Goal: Complete application form: Complete application form

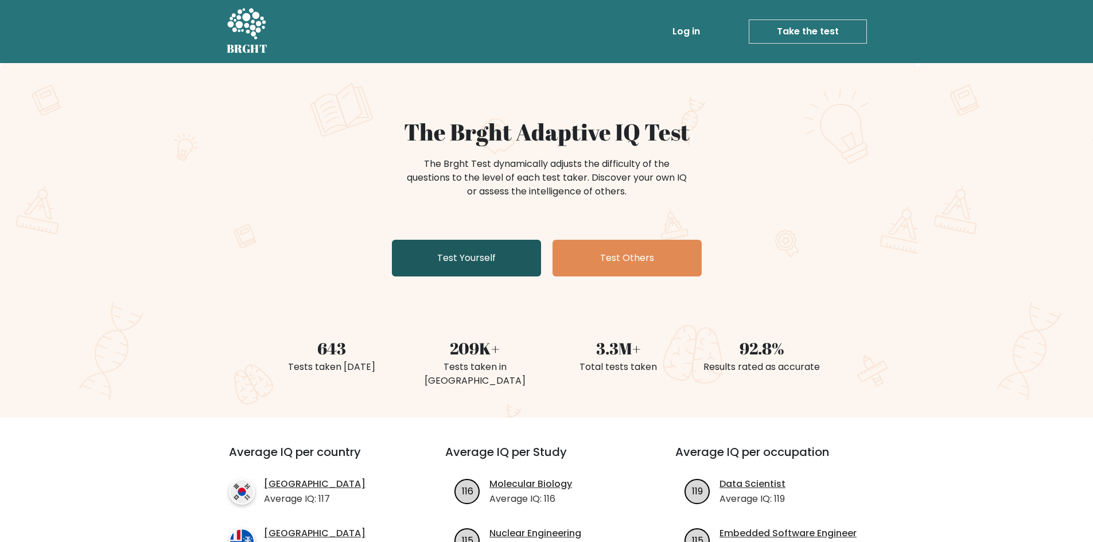
click at [505, 260] on link "Test Yourself" at bounding box center [466, 258] width 149 height 37
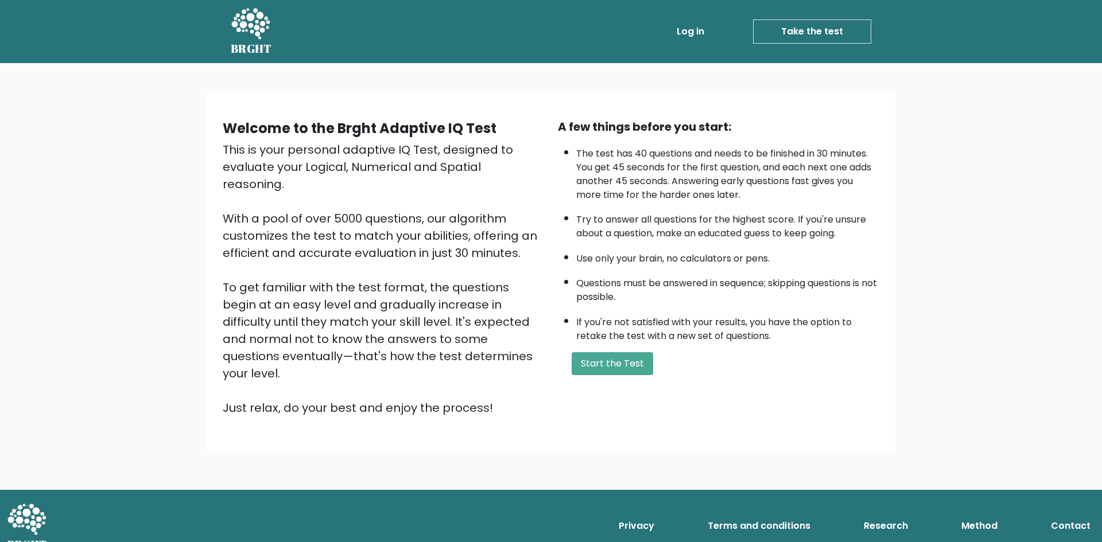
click at [596, 348] on div "A few things before you start: The test has 40 questions and needs to be finish…" at bounding box center [718, 267] width 335 height 298
click at [598, 358] on button "Start the Test" at bounding box center [612, 363] width 81 height 23
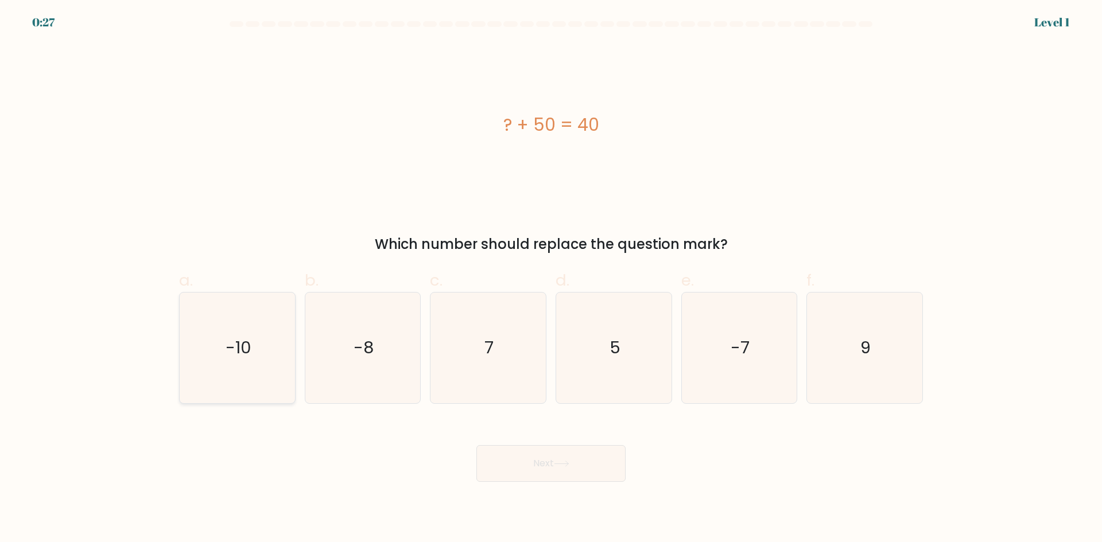
click at [254, 344] on icon "-10" at bounding box center [237, 348] width 111 height 111
click at [551, 279] on input "a. -10" at bounding box center [551, 274] width 1 height 7
radio input "true"
click at [520, 460] on button "Next" at bounding box center [550, 463] width 149 height 37
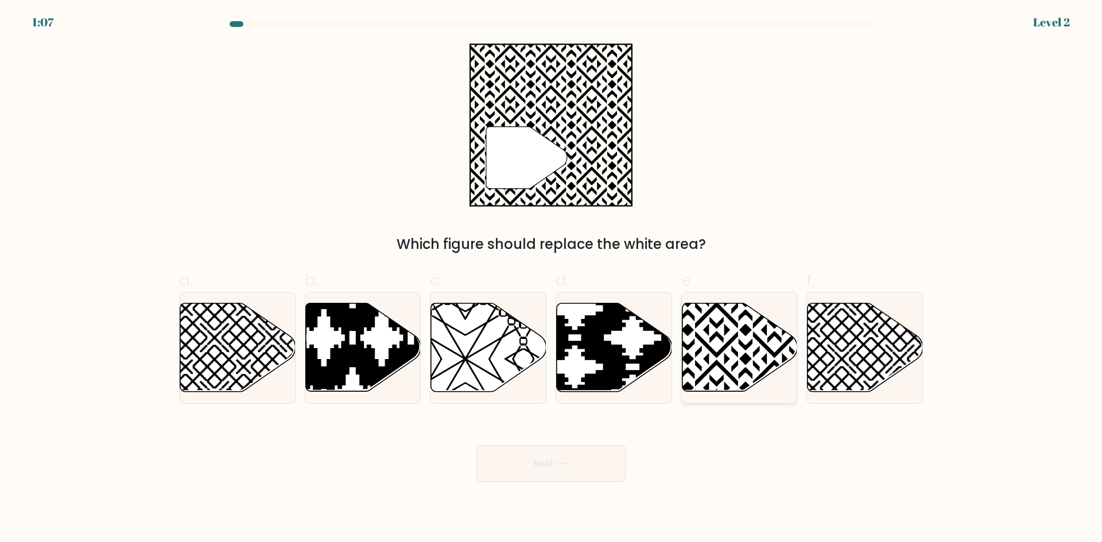
click at [726, 364] on icon at bounding box center [739, 348] width 115 height 88
click at [551, 279] on input "e." at bounding box center [551, 274] width 1 height 7
radio input "true"
click at [588, 454] on button "Next" at bounding box center [550, 463] width 149 height 37
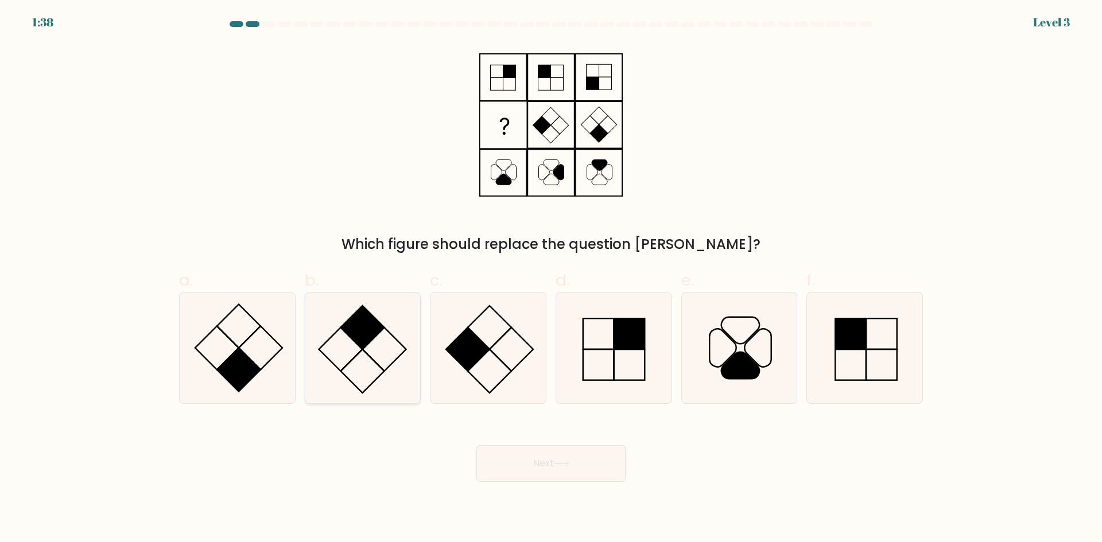
click at [366, 340] on rect at bounding box center [363, 328] width 44 height 44
click at [551, 279] on input "b." at bounding box center [551, 274] width 1 height 7
radio input "true"
click at [535, 472] on button "Next" at bounding box center [550, 463] width 149 height 37
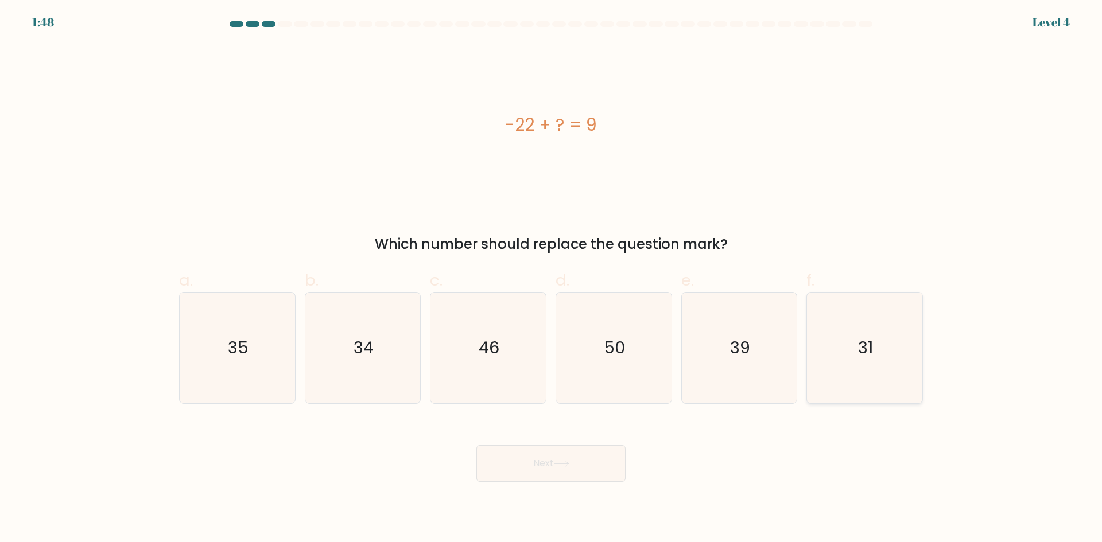
click at [871, 347] on text "31" at bounding box center [865, 347] width 15 height 23
click at [551, 279] on input "f. 31" at bounding box center [551, 274] width 1 height 7
radio input "true"
click at [609, 461] on button "Next" at bounding box center [550, 463] width 149 height 37
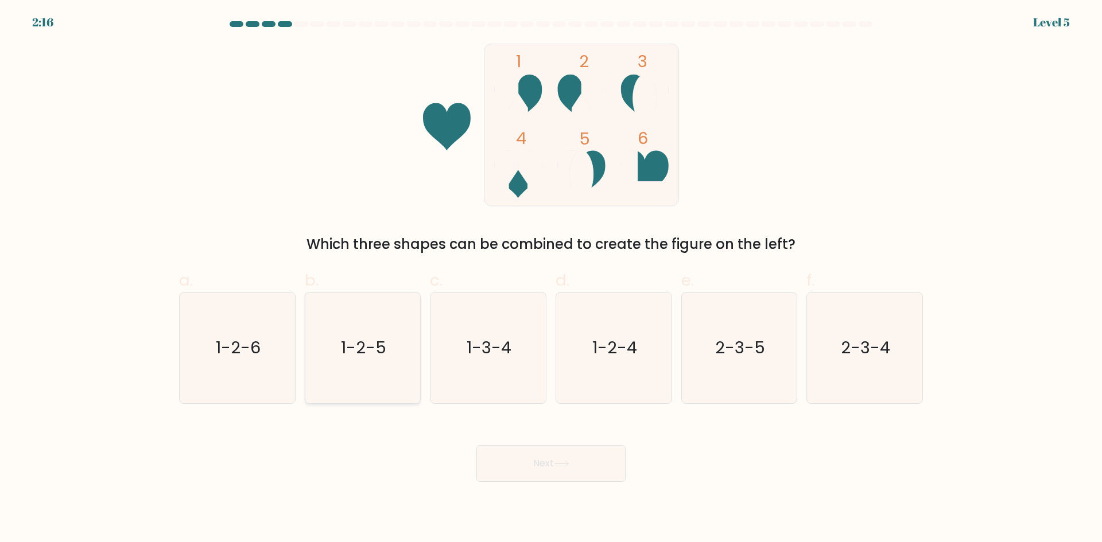
click at [368, 331] on icon "1-2-5" at bounding box center [362, 348] width 111 height 111
click at [551, 279] on input "b. 1-2-5" at bounding box center [551, 274] width 1 height 7
radio input "true"
click at [533, 463] on button "Next" at bounding box center [550, 463] width 149 height 37
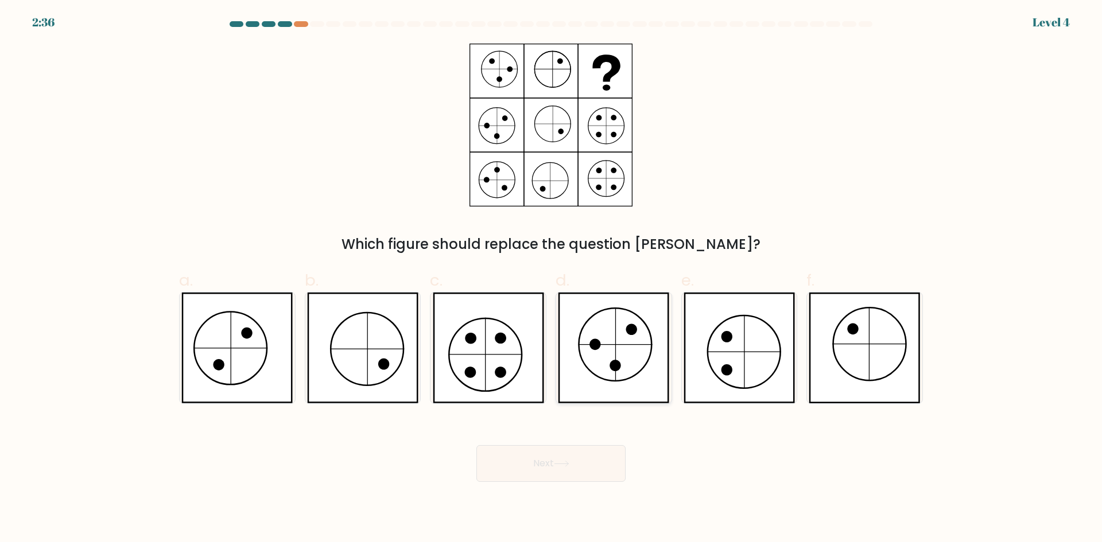
click at [611, 363] on icon at bounding box center [615, 365] width 11 height 11
click at [551, 279] on input "d." at bounding box center [551, 274] width 1 height 7
radio input "true"
click at [577, 451] on button "Next" at bounding box center [550, 463] width 149 height 37
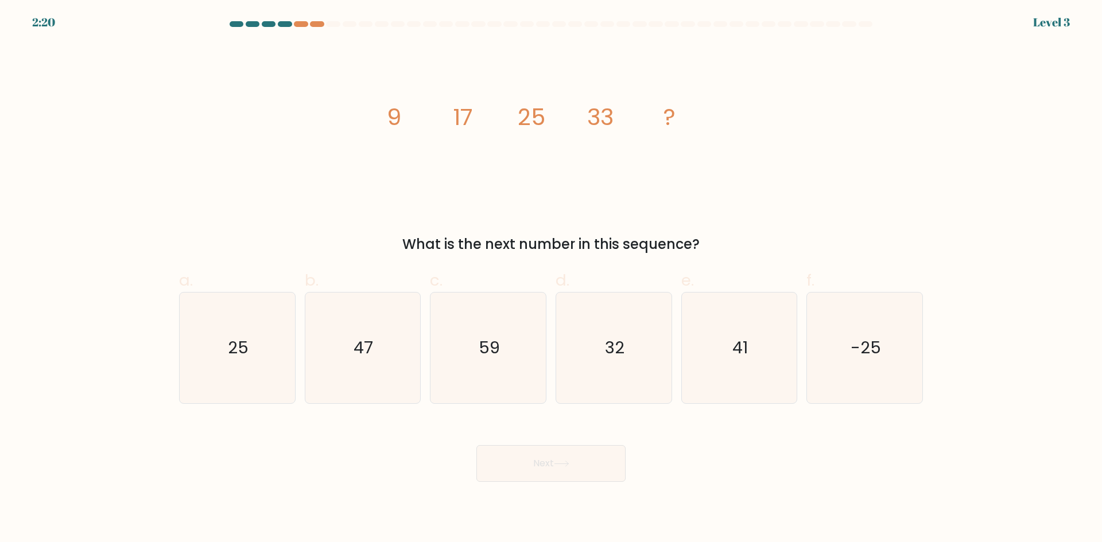
click at [292, 195] on div "image/svg+xml 9 17 25 33 ? What is the next number in this sequence?" at bounding box center [550, 149] width 757 height 211
click at [709, 352] on icon "41" at bounding box center [738, 348] width 111 height 111
click at [551, 279] on input "e. 41" at bounding box center [551, 274] width 1 height 7
radio input "true"
click at [599, 455] on button "Next" at bounding box center [550, 463] width 149 height 37
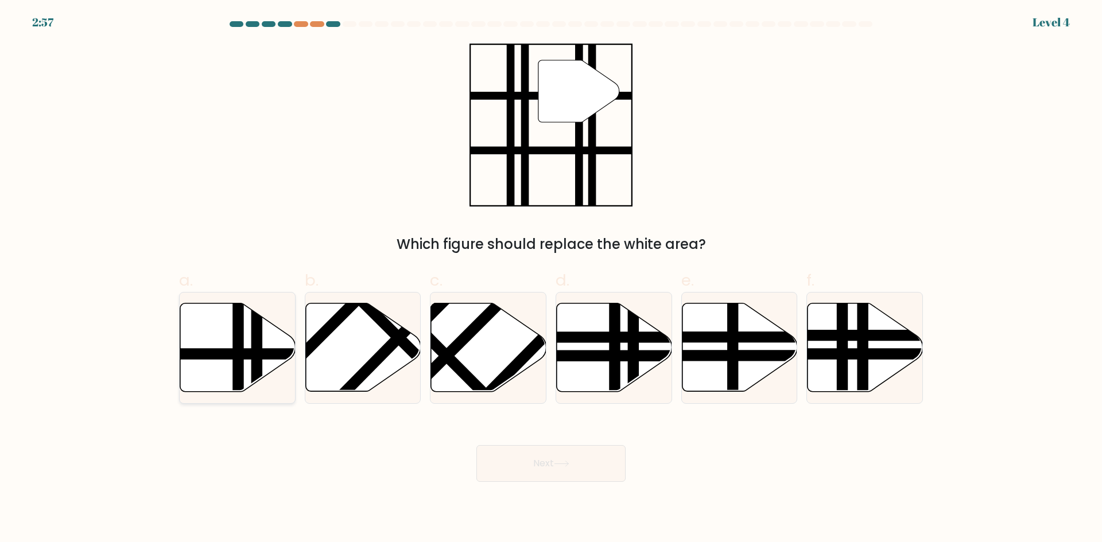
click at [238, 348] on line at bounding box center [238, 395] width 0 height 232
click at [551, 279] on input "a." at bounding box center [551, 274] width 1 height 7
radio input "true"
click at [533, 466] on button "Next" at bounding box center [550, 463] width 149 height 37
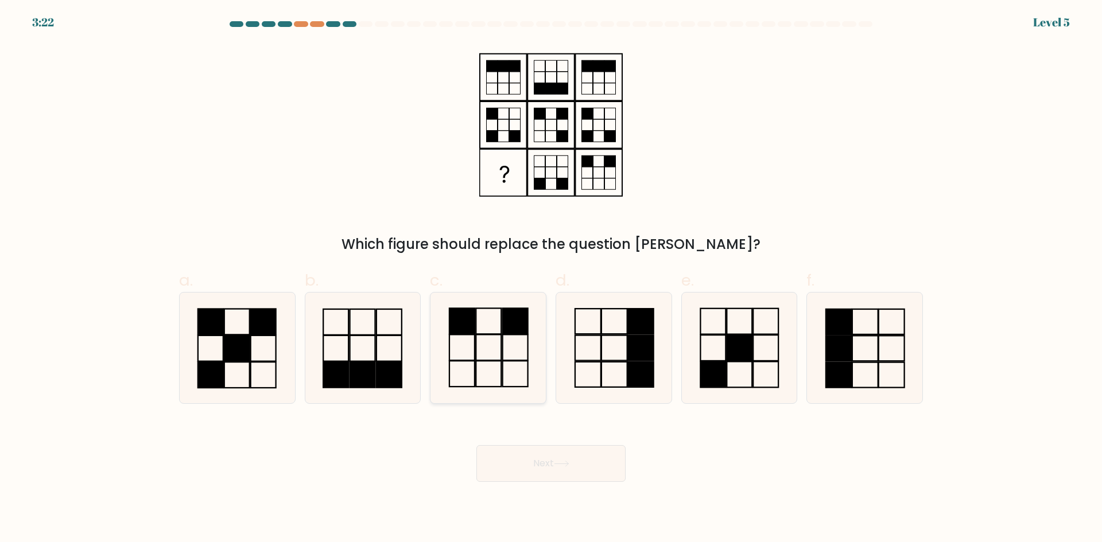
click at [499, 363] on icon at bounding box center [488, 348] width 111 height 111
click at [551, 279] on input "c." at bounding box center [551, 274] width 1 height 7
radio input "true"
click at [560, 463] on icon at bounding box center [561, 464] width 15 height 6
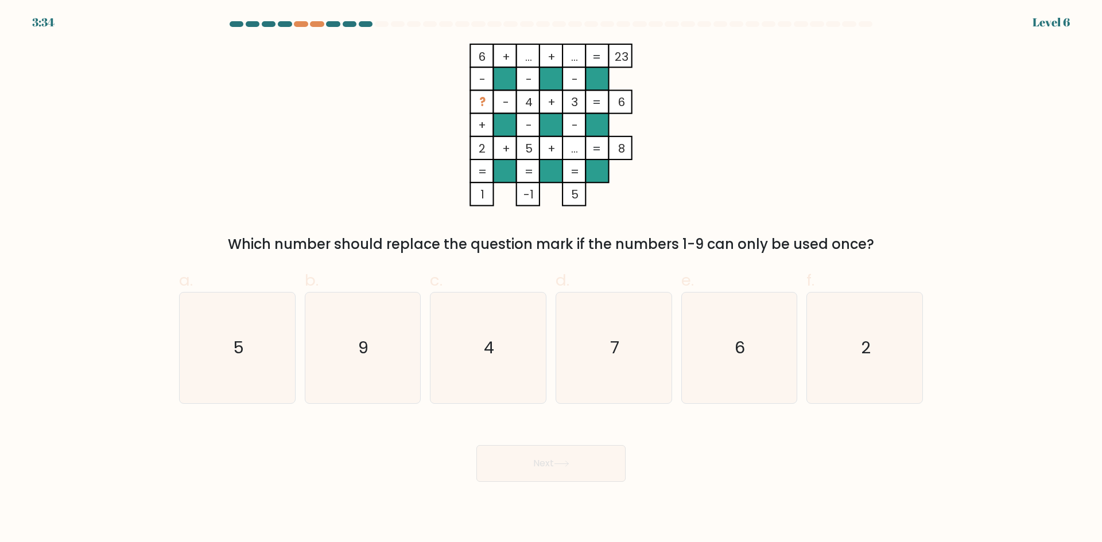
click at [205, 163] on div "6 + ... + ... 23 - - - ? - 4 + 3 6 + - - 2 + 5 + ... = 8 = = = = 1 -1 5 = Which…" at bounding box center [550, 149] width 757 height 211
click at [708, 345] on icon "6" at bounding box center [738, 348] width 111 height 111
click at [551, 279] on input "e. 6" at bounding box center [551, 274] width 1 height 7
radio input "true"
click at [583, 457] on button "Next" at bounding box center [550, 463] width 149 height 37
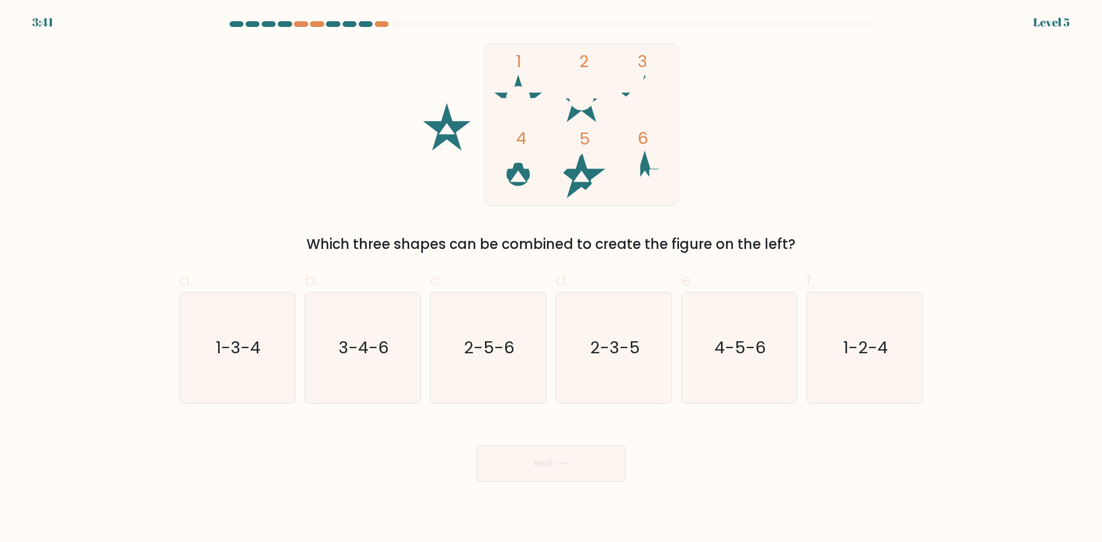
click at [244, 189] on div "1 2 3 4 5 6 Which three shapes can be combined to create the figure on the left?" at bounding box center [550, 149] width 757 height 211
click at [346, 331] on icon "3-4-6" at bounding box center [362, 348] width 111 height 111
click at [551, 279] on input "b. 3-4-6" at bounding box center [551, 274] width 1 height 7
radio input "true"
click at [526, 459] on button "Next" at bounding box center [550, 463] width 149 height 37
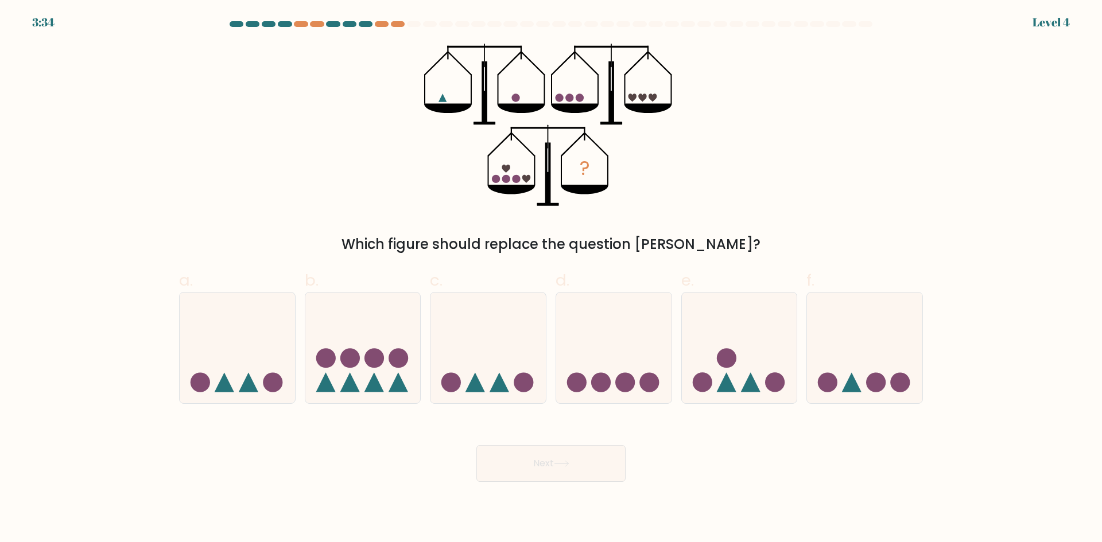
click at [761, 164] on div "? Which figure should replace the question mark?" at bounding box center [550, 149] width 757 height 211
click at [241, 333] on icon at bounding box center [237, 347] width 115 height 95
click at [551, 279] on input "a." at bounding box center [551, 274] width 1 height 7
radio input "true"
drag, startPoint x: 527, startPoint y: 461, endPoint x: 595, endPoint y: 380, distance: 105.5
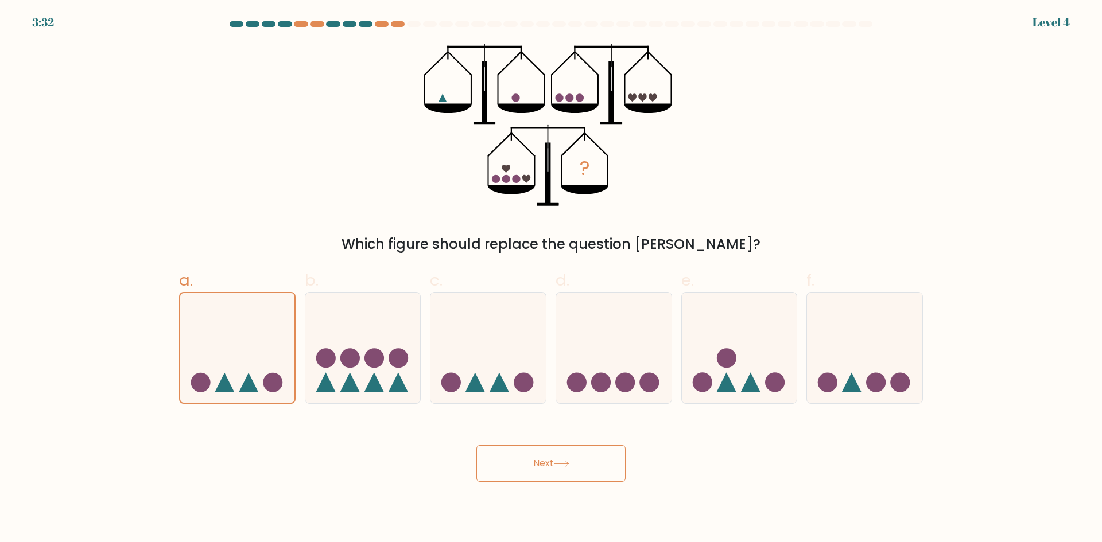
click at [528, 461] on button "Next" at bounding box center [550, 463] width 149 height 37
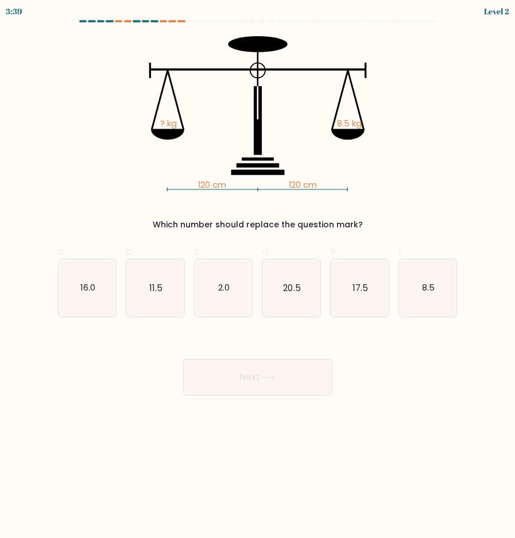
click at [434, 202] on div "120 cm 120 cm ? kg 8.5 kg Which number should replace the question mark?" at bounding box center [257, 133] width 413 height 195
click at [413, 287] on icon "8.5" at bounding box center [428, 288] width 58 height 58
click at [258, 277] on input "f. 8.5" at bounding box center [258, 272] width 1 height 7
radio input "true"
click at [274, 361] on button "Next" at bounding box center [257, 377] width 149 height 37
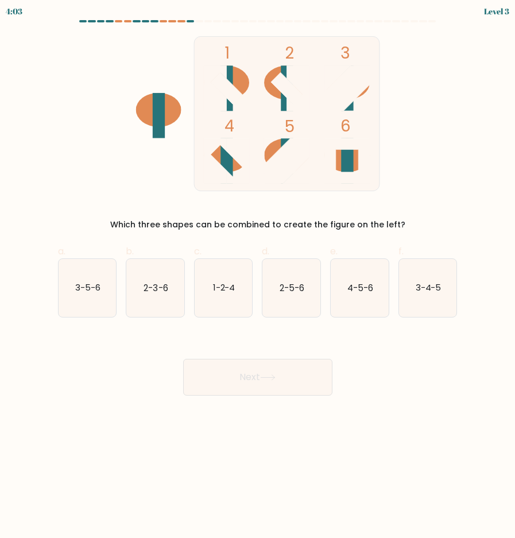
click at [439, 163] on div "1 2 3 4 5 6 Which three shapes can be combined to create the figure on the left?" at bounding box center [257, 133] width 413 height 195
click at [239, 326] on form at bounding box center [257, 207] width 515 height 375
click at [150, 298] on icon "2-3-6" at bounding box center [155, 288] width 58 height 58
click at [258, 277] on input "b. 2-3-6" at bounding box center [258, 272] width 1 height 7
radio input "true"
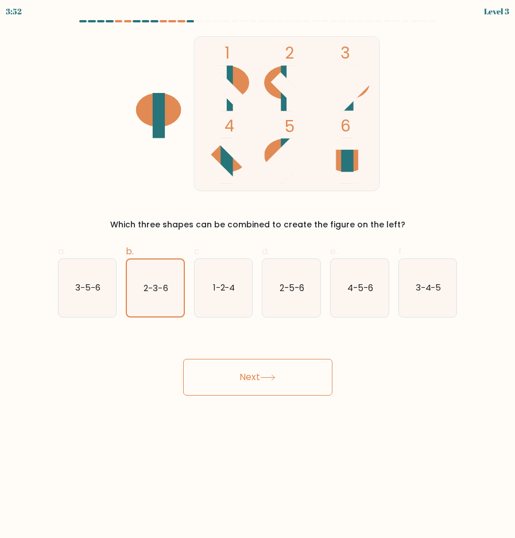
click at [217, 375] on button "Next" at bounding box center [257, 377] width 149 height 37
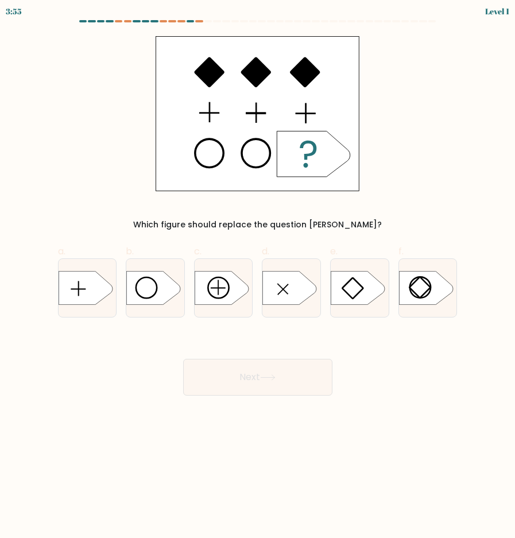
click at [411, 179] on div "Which figure should replace the question mark?" at bounding box center [257, 133] width 413 height 195
click at [74, 298] on icon at bounding box center [86, 288] width 54 height 34
click at [258, 277] on input "a." at bounding box center [258, 272] width 1 height 7
radio input "true"
click at [208, 371] on button "Next" at bounding box center [257, 377] width 149 height 37
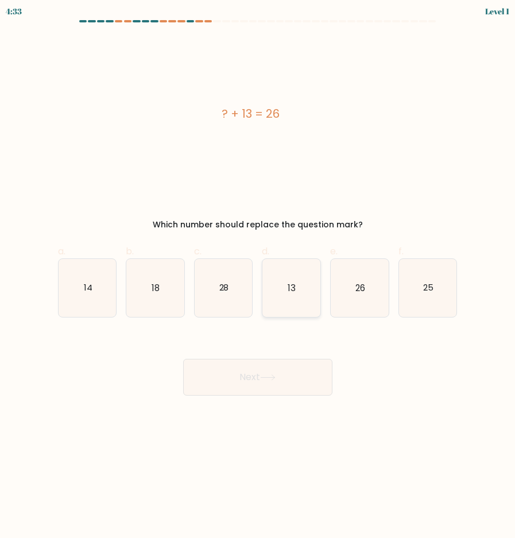
click at [293, 277] on icon "13" at bounding box center [291, 288] width 58 height 58
click at [258, 277] on input "d. 13" at bounding box center [258, 272] width 1 height 7
radio input "true"
click at [284, 367] on button "Next" at bounding box center [257, 377] width 149 height 37
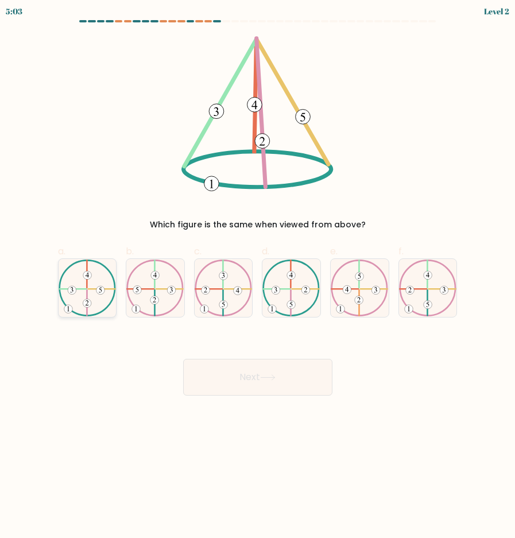
click at [77, 278] on icon at bounding box center [88, 287] width 58 height 57
click at [258, 277] on input "a." at bounding box center [258, 272] width 1 height 7
radio input "true"
click at [247, 370] on button "Next" at bounding box center [257, 377] width 149 height 37
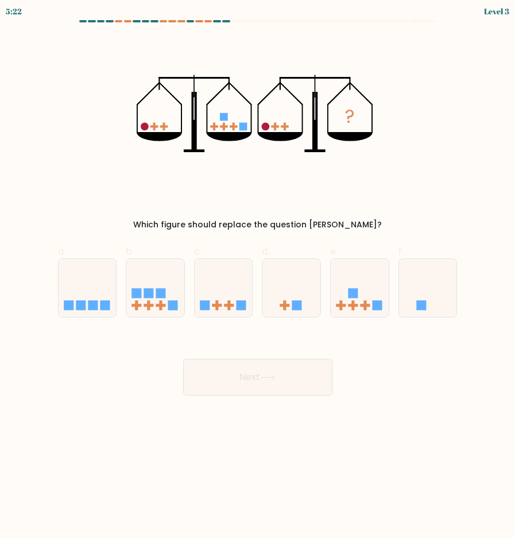
click at [401, 192] on div "? Which figure should replace the question mark?" at bounding box center [257, 133] width 413 height 195
click at [224, 296] on icon at bounding box center [224, 288] width 58 height 48
click at [258, 277] on input "c." at bounding box center [258, 272] width 1 height 7
radio input "true"
click at [237, 359] on button "Next" at bounding box center [257, 377] width 149 height 37
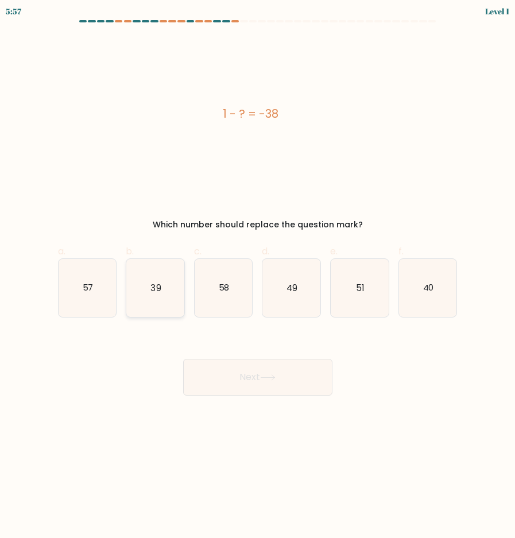
click at [150, 284] on icon "39" at bounding box center [155, 288] width 58 height 58
click at [258, 277] on input "b. 39" at bounding box center [258, 272] width 1 height 7
radio input "true"
click at [218, 369] on button "Next" at bounding box center [257, 377] width 149 height 37
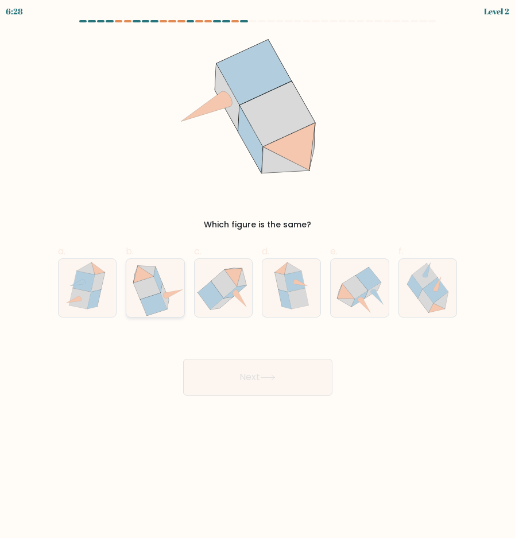
click at [173, 305] on icon at bounding box center [155, 287] width 58 height 56
click at [258, 277] on input "b." at bounding box center [258, 272] width 1 height 7
radio input "true"
click at [265, 383] on button "Next" at bounding box center [257, 377] width 149 height 37
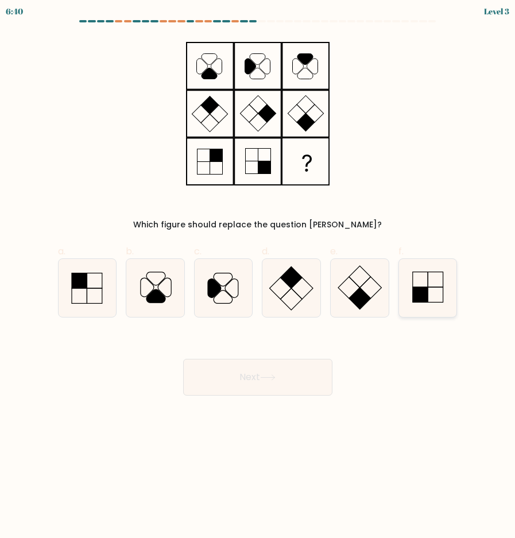
click at [438, 289] on icon at bounding box center [428, 288] width 58 height 58
click at [258, 277] on input "f." at bounding box center [258, 272] width 1 height 7
radio input "true"
click at [308, 373] on button "Next" at bounding box center [257, 377] width 149 height 37
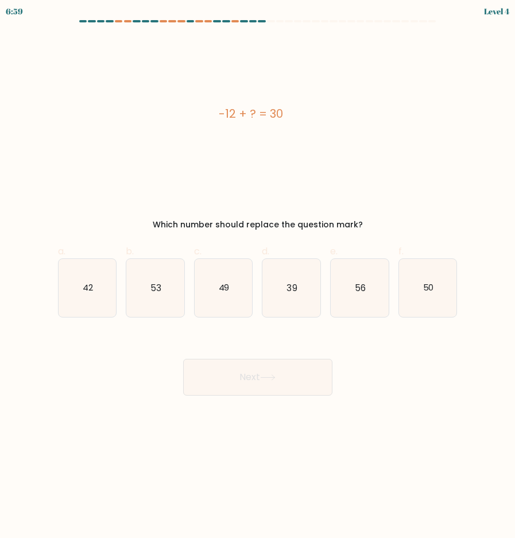
click at [367, 121] on div "-12 + ? = 30" at bounding box center [251, 113] width 386 height 17
click at [91, 290] on text "42" at bounding box center [88, 287] width 10 height 12
click at [258, 277] on input "a. 42" at bounding box center [258, 272] width 1 height 7
radio input "true"
click at [253, 378] on button "Next" at bounding box center [257, 377] width 149 height 37
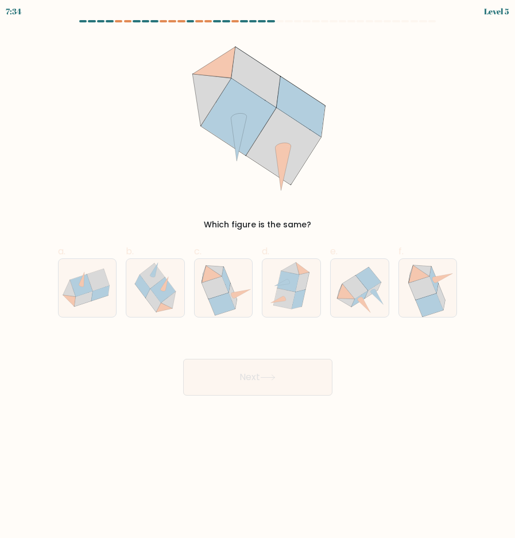
click at [381, 131] on div "Which figure is the same?" at bounding box center [257, 133] width 413 height 195
click at [371, 298] on icon at bounding box center [360, 288] width 58 height 52
click at [258, 277] on input "e." at bounding box center [258, 272] width 1 height 7
radio input "true"
click at [272, 367] on button "Next" at bounding box center [257, 377] width 149 height 37
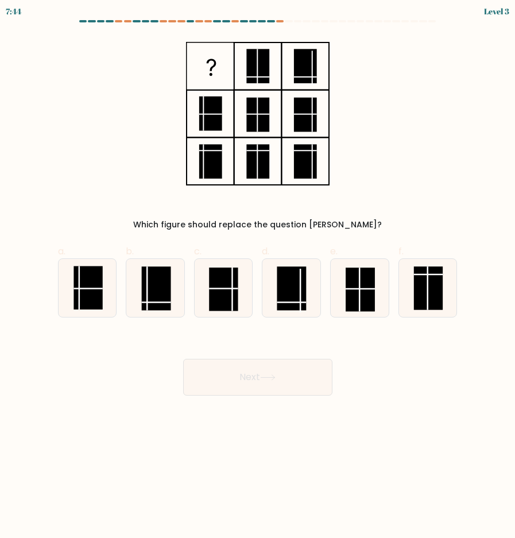
click at [445, 164] on div "Which figure should replace the question mark?" at bounding box center [257, 133] width 413 height 195
click at [161, 286] on rect at bounding box center [156, 288] width 29 height 44
click at [258, 277] on input "b." at bounding box center [258, 272] width 1 height 7
radio input "true"
click at [234, 367] on button "Next" at bounding box center [257, 377] width 149 height 37
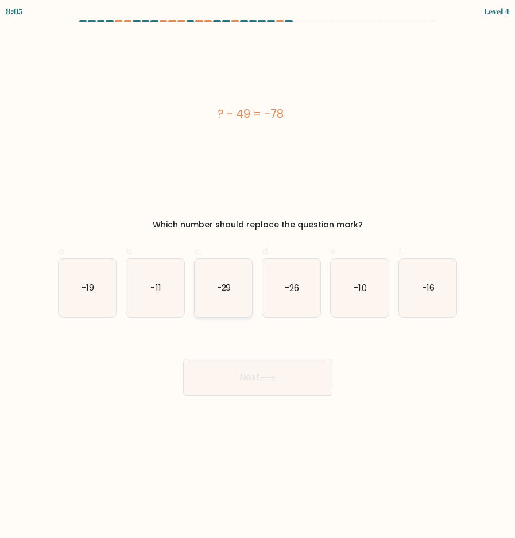
click at [215, 285] on icon "-29" at bounding box center [224, 288] width 58 height 58
click at [258, 277] on input "c. -29" at bounding box center [258, 272] width 1 height 7
radio input "true"
click at [247, 371] on button "Next" at bounding box center [257, 377] width 149 height 37
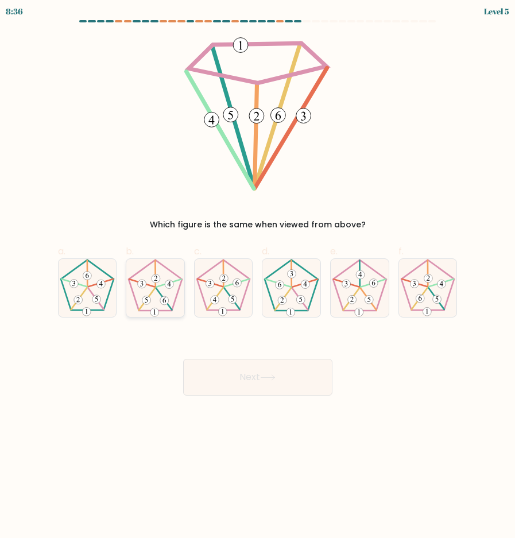
click at [160, 297] on icon at bounding box center [155, 288] width 58 height 58
click at [258, 277] on input "b." at bounding box center [258, 272] width 1 height 7
radio input "true"
click at [417, 280] on icon at bounding box center [428, 288] width 58 height 58
click at [258, 277] on input "f." at bounding box center [258, 272] width 1 height 7
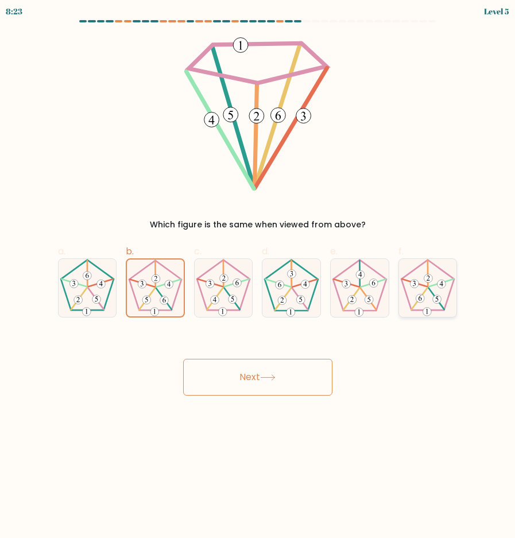
radio input "true"
click at [262, 373] on button "Next" at bounding box center [257, 377] width 149 height 37
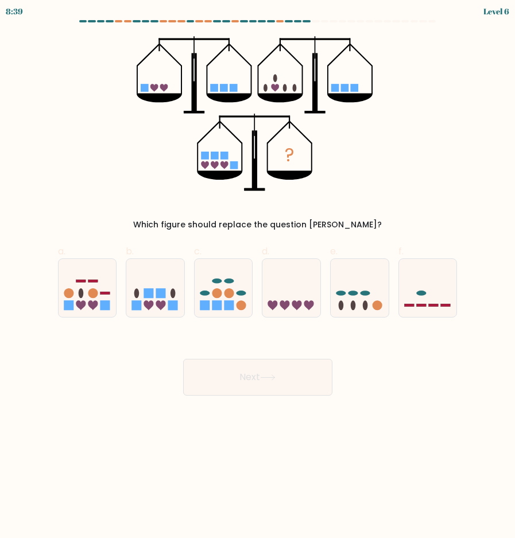
click at [453, 129] on div "? Which figure should replace the question mark?" at bounding box center [257, 133] width 413 height 195
click at [232, 283] on icon at bounding box center [224, 288] width 58 height 48
click at [258, 277] on input "c." at bounding box center [258, 272] width 1 height 7
radio input "true"
click at [254, 368] on button "Next" at bounding box center [257, 377] width 149 height 37
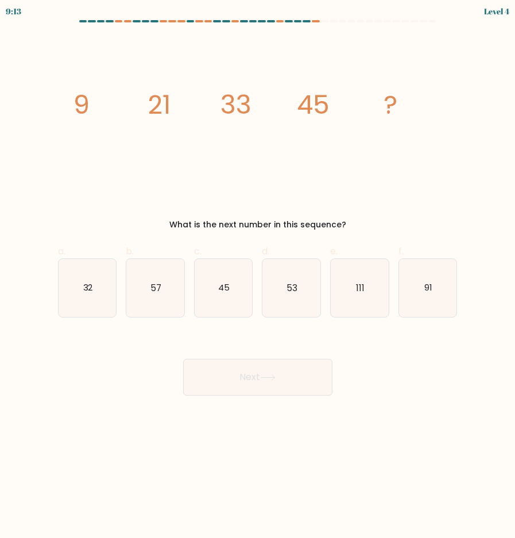
click at [450, 160] on div "image/svg+xml 9 21 33 45 ? What is the next number in this sequence?" at bounding box center [257, 133] width 413 height 195
click at [166, 292] on icon "57" at bounding box center [155, 288] width 58 height 58
click at [258, 277] on input "b. 57" at bounding box center [258, 272] width 1 height 7
radio input "true"
click at [226, 363] on button "Next" at bounding box center [257, 377] width 149 height 37
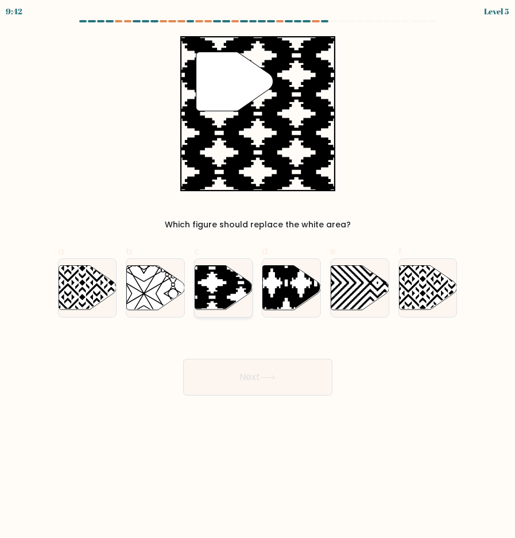
click at [222, 290] on icon at bounding box center [241, 312] width 116 height 116
click at [258, 277] on input "c." at bounding box center [258, 272] width 1 height 7
radio input "true"
click at [262, 366] on button "Next" at bounding box center [257, 377] width 149 height 37
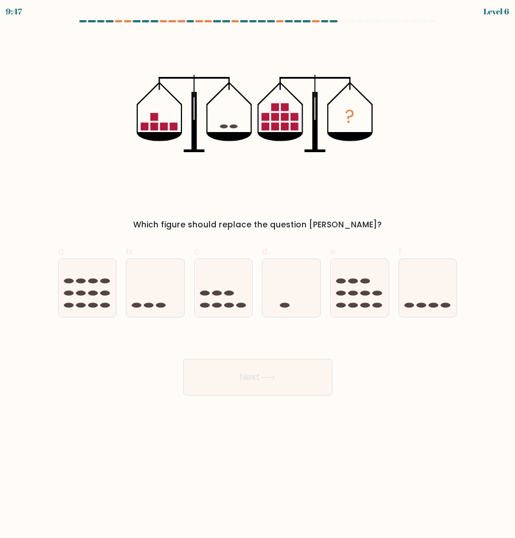
click at [431, 157] on div "? Which figure should replace the question mark?" at bounding box center [257, 133] width 413 height 195
click at [431, 288] on icon at bounding box center [428, 288] width 58 height 48
click at [258, 277] on input "f." at bounding box center [258, 272] width 1 height 7
radio input "true"
click at [295, 366] on button "Next" at bounding box center [257, 377] width 149 height 37
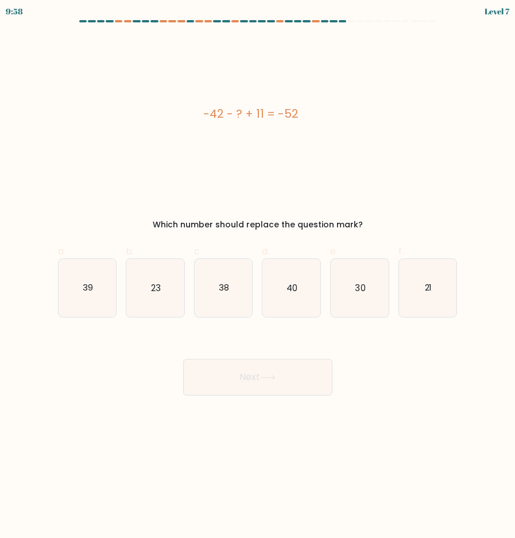
click at [430, 107] on div "-42 - ? + 11 = -52" at bounding box center [251, 113] width 386 height 17
click at [430, 289] on text "21" at bounding box center [428, 287] width 7 height 12
click at [258, 277] on input "f. 21" at bounding box center [258, 272] width 1 height 7
radio input "true"
click at [249, 363] on button "Next" at bounding box center [257, 377] width 149 height 37
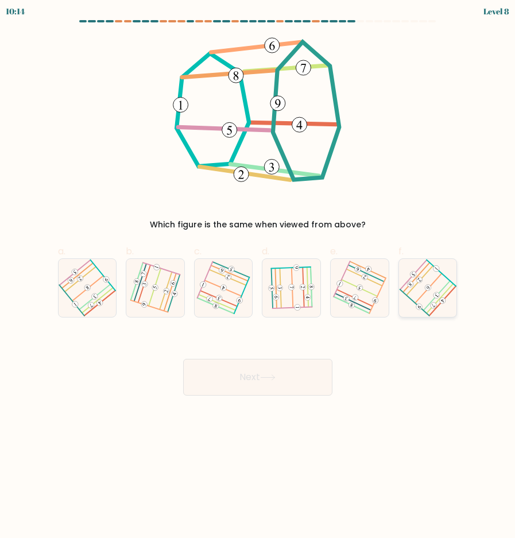
click at [410, 279] on icon at bounding box center [428, 288] width 46 height 46
click at [258, 277] on input "f." at bounding box center [258, 272] width 1 height 7
radio input "true"
click at [297, 363] on button "Next" at bounding box center [257, 377] width 149 height 37
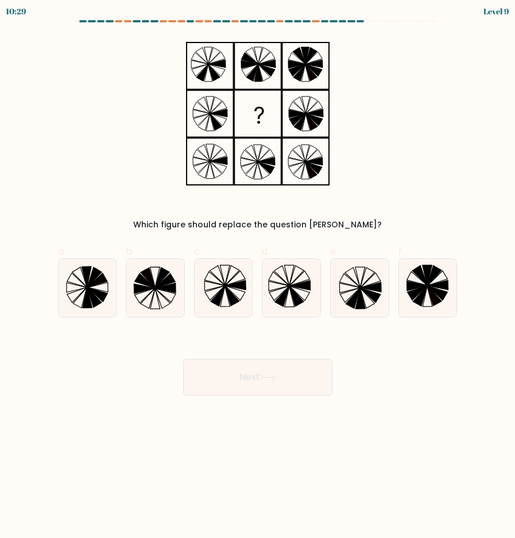
click at [298, 223] on div "Which figure should replace the question mark?" at bounding box center [258, 225] width 386 height 12
click at [163, 278] on icon at bounding box center [163, 277] width 14 height 20
click at [258, 277] on input "b." at bounding box center [258, 272] width 1 height 7
radio input "true"
click at [234, 353] on div "Next" at bounding box center [257, 363] width 413 height 64
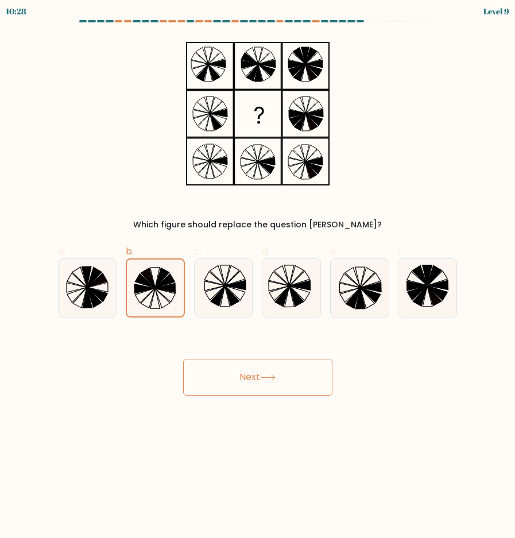
click at [234, 370] on button "Next" at bounding box center [257, 377] width 149 height 37
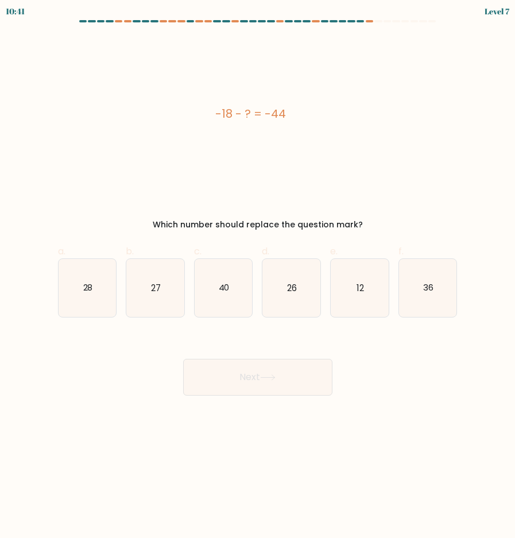
click at [373, 110] on div "-18 - ? = -44" at bounding box center [251, 113] width 386 height 17
click at [306, 283] on icon "26" at bounding box center [291, 288] width 58 height 58
click at [258, 277] on input "d. 26" at bounding box center [258, 272] width 1 height 7
radio input "true"
click at [296, 368] on button "Next" at bounding box center [257, 377] width 149 height 37
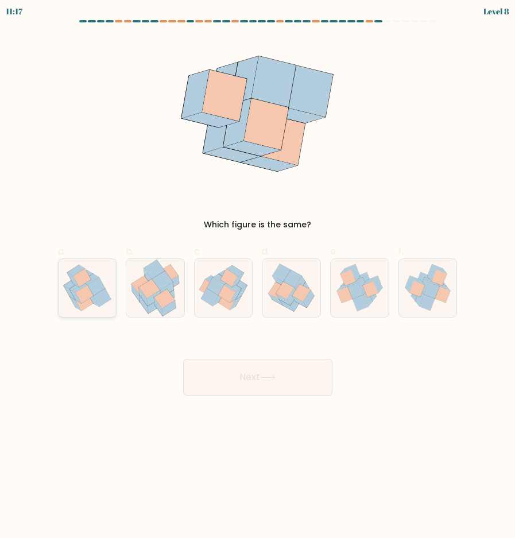
click at [75, 290] on icon at bounding box center [78, 286] width 18 height 11
click at [258, 277] on input "a." at bounding box center [258, 272] width 1 height 7
radio input "true"
click at [223, 371] on button "Next" at bounding box center [257, 377] width 149 height 37
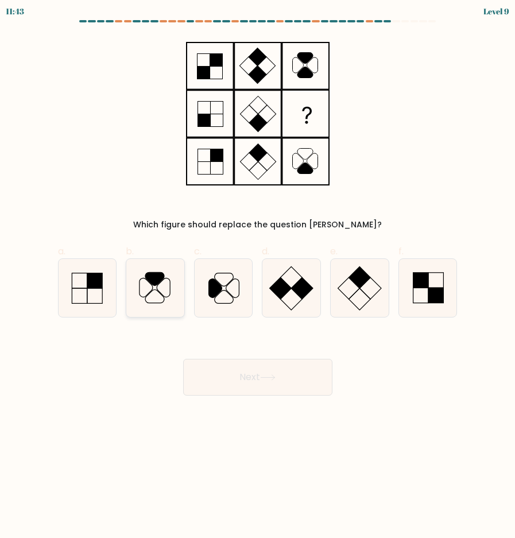
click at [168, 287] on icon at bounding box center [155, 288] width 58 height 58
click at [258, 277] on input "b." at bounding box center [258, 272] width 1 height 7
radio input "true"
click at [255, 368] on button "Next" at bounding box center [257, 377] width 149 height 37
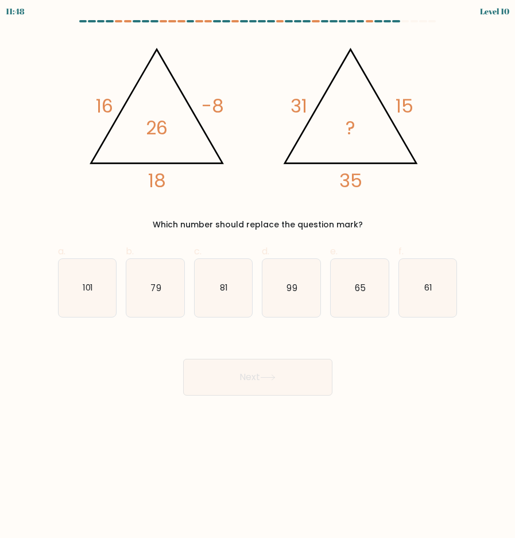
click at [442, 95] on div "@import url('https://fonts.googleapis.com/css?family=Abril+Fatface:400,100,100i…" at bounding box center [257, 133] width 413 height 195
click at [348, 282] on icon "65" at bounding box center [360, 288] width 58 height 58
click at [258, 277] on input "e. 65" at bounding box center [258, 272] width 1 height 7
radio input "true"
click at [264, 356] on div "Next" at bounding box center [257, 363] width 413 height 64
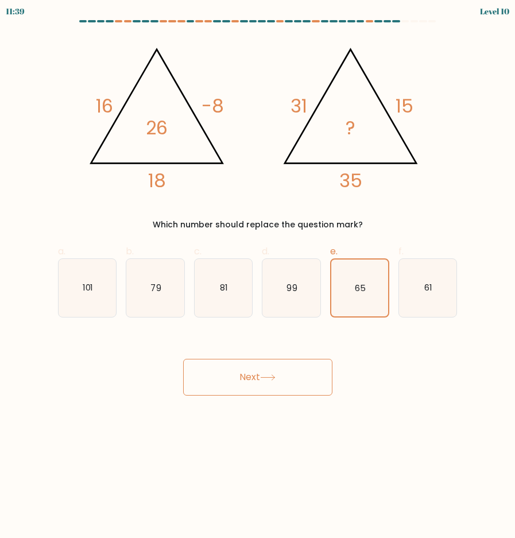
click at [266, 377] on icon at bounding box center [268, 377] width 14 height 5
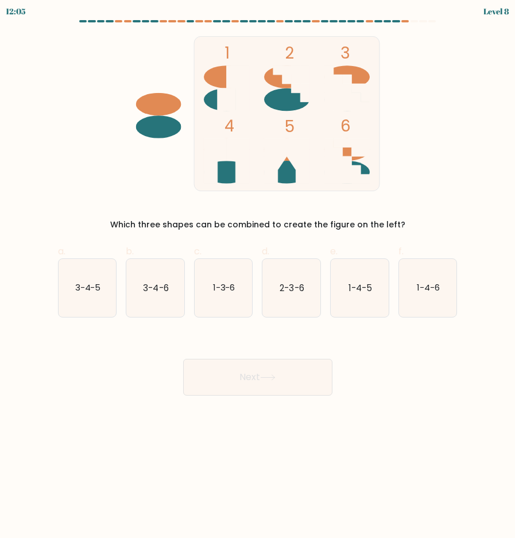
click at [464, 81] on form at bounding box center [257, 207] width 515 height 375
click at [370, 297] on icon "1-4-5" at bounding box center [360, 288] width 58 height 58
click at [258, 277] on input "e. 1-4-5" at bounding box center [258, 272] width 1 height 7
radio input "true"
click at [280, 369] on button "Next" at bounding box center [257, 377] width 149 height 37
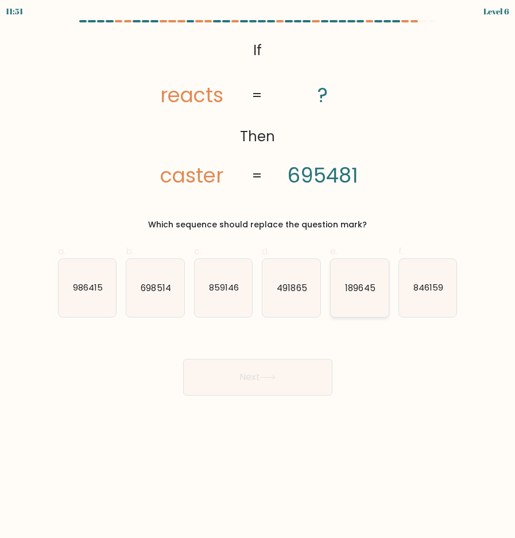
drag, startPoint x: 355, startPoint y: 282, endPoint x: 356, endPoint y: 287, distance: 5.9
click at [355, 287] on text "189645" at bounding box center [360, 287] width 30 height 12
click at [258, 277] on input "e. 189645" at bounding box center [258, 272] width 1 height 7
radio input "true"
click at [275, 359] on button "Next" at bounding box center [257, 377] width 149 height 37
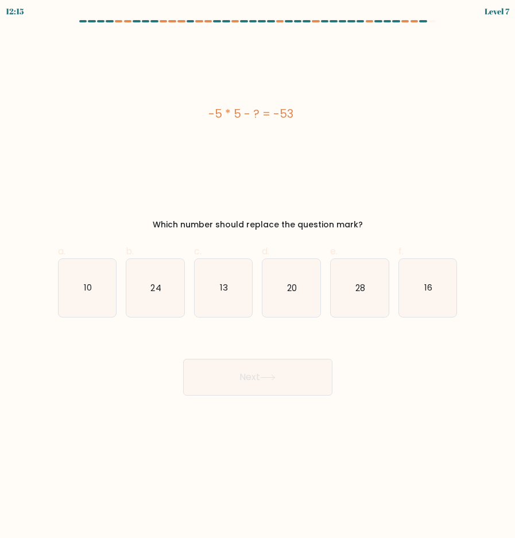
click at [436, 345] on div "Next" at bounding box center [257, 363] width 413 height 64
click at [246, 60] on div "-5 * 5 - ? = -53" at bounding box center [251, 113] width 386 height 155
click at [364, 292] on text "28" at bounding box center [360, 287] width 10 height 12
click at [258, 277] on input "e. 28" at bounding box center [258, 272] width 1 height 7
radio input "true"
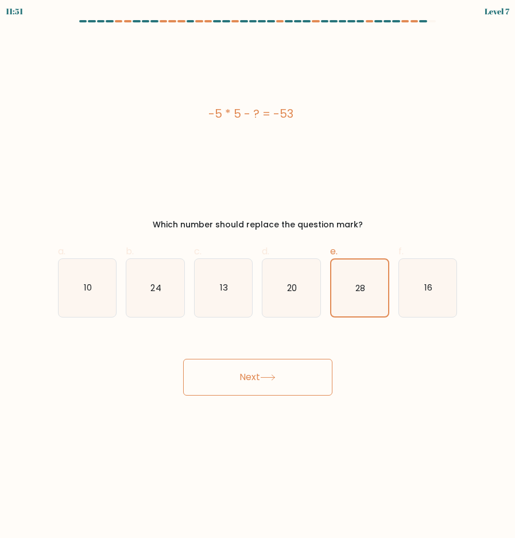
click at [293, 370] on button "Next" at bounding box center [257, 377] width 149 height 37
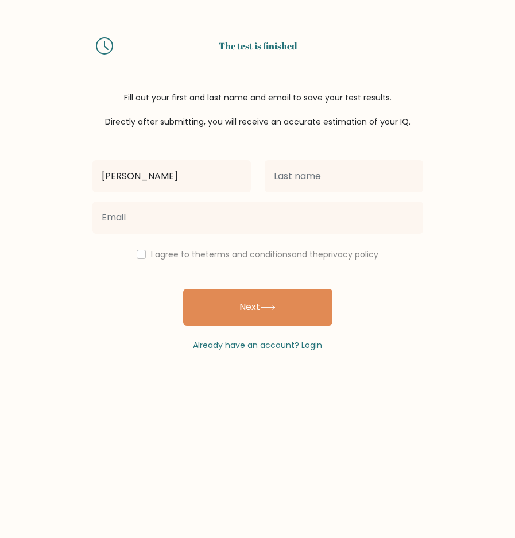
type input "[PERSON_NAME]"
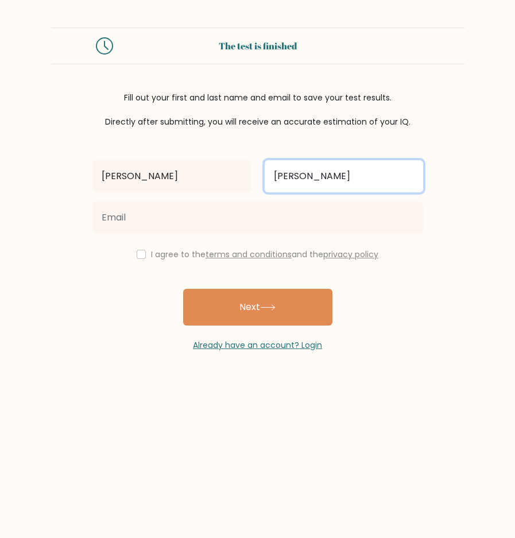
type input "[PERSON_NAME]"
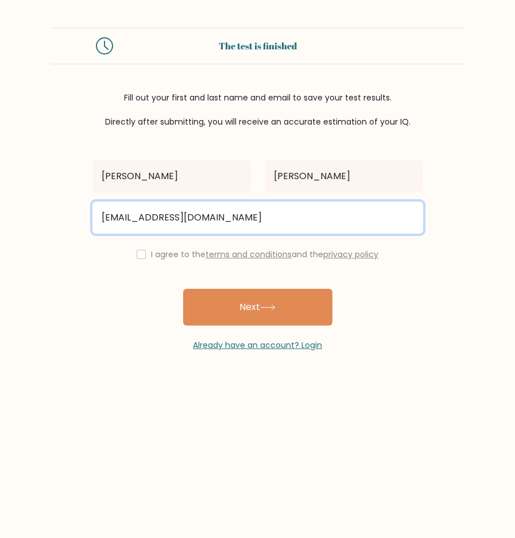
type input "paologamboa1724@gmail.com"
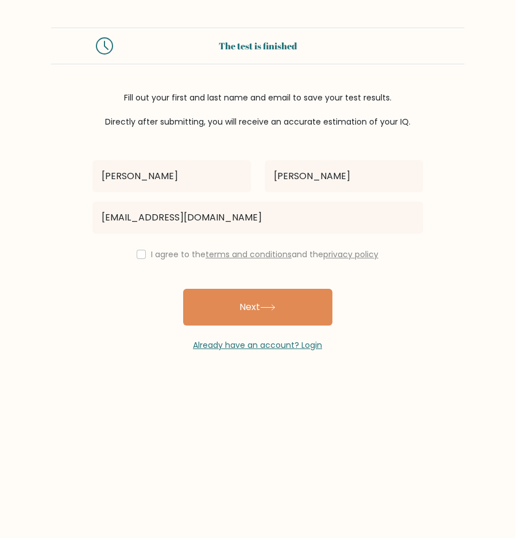
click at [135, 248] on div "I agree to the terms and conditions and the privacy policy" at bounding box center [258, 254] width 344 height 14
click at [137, 252] on input "checkbox" at bounding box center [141, 254] width 9 height 9
checkbox input "true"
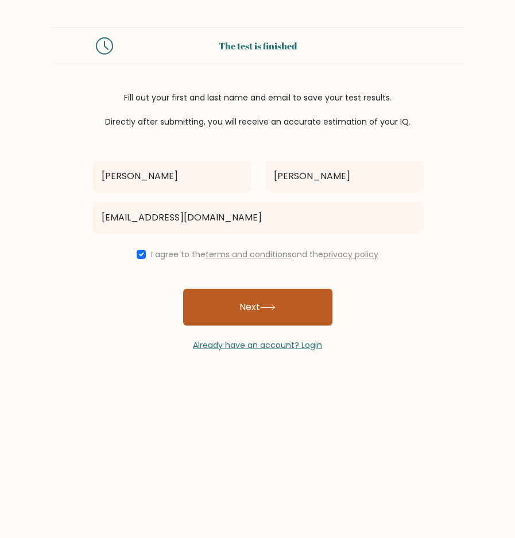
click at [238, 304] on button "Next" at bounding box center [257, 307] width 149 height 37
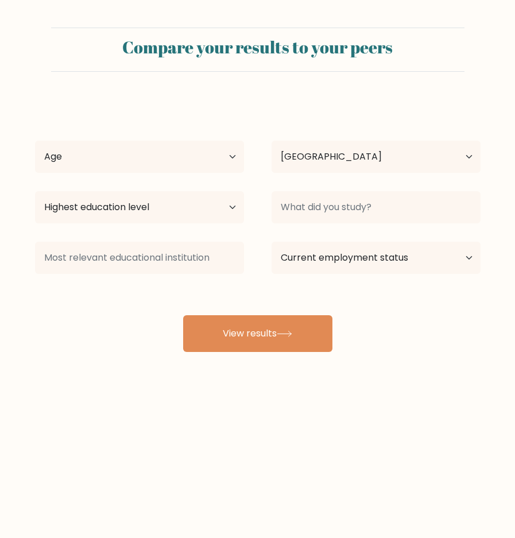
select select "PH"
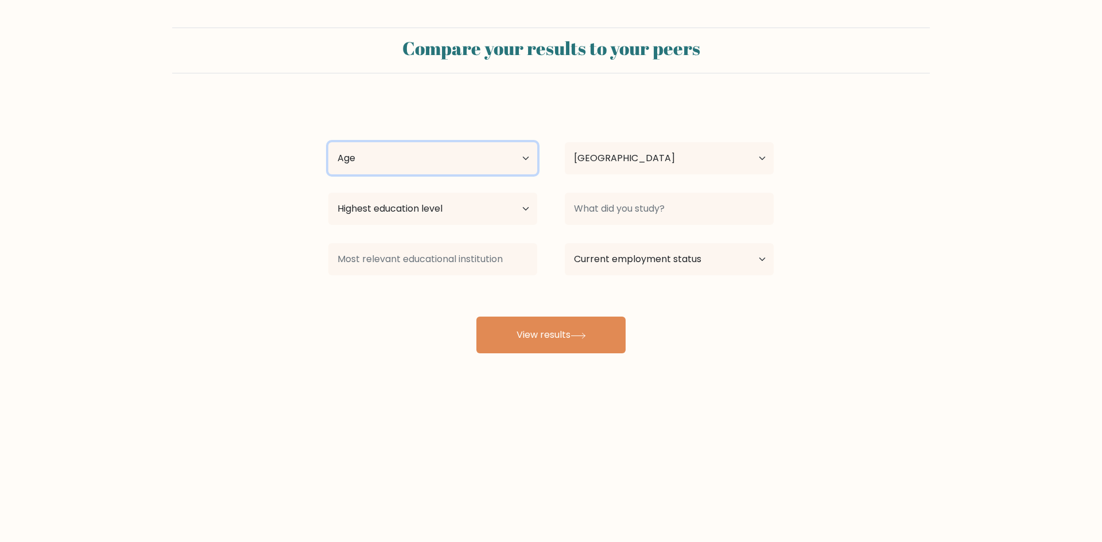
click at [461, 154] on select "Age Under 18 years old 18-24 years old 25-34 years old 35-44 years old 45-54 ye…" at bounding box center [432, 158] width 209 height 32
select select "25_34"
click at [328, 142] on select "Age Under 18 years old 18-24 years old 25-34 years old 35-44 years old 45-54 ye…" at bounding box center [432, 158] width 209 height 32
click at [514, 169] on select "Country Afghanistan Albania Algeria American Samoa Andorra Angola Anguilla Anta…" at bounding box center [669, 158] width 209 height 32
click at [514, 165] on select "Country Afghanistan Albania Algeria American Samoa Andorra Angola Anguilla Anta…" at bounding box center [669, 158] width 209 height 32
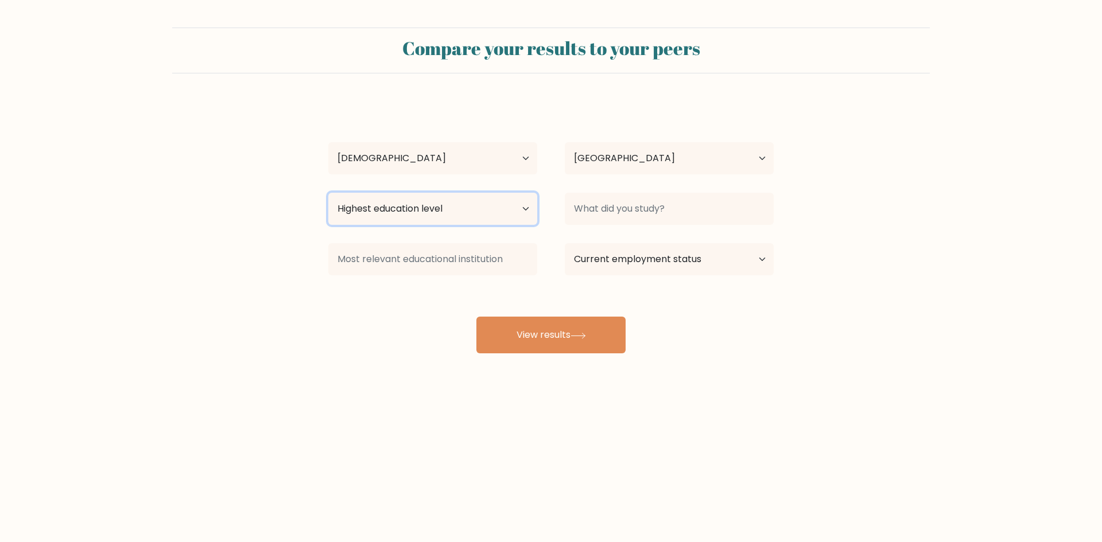
click at [499, 213] on select "Highest education level No schooling Primary Lower Secondary Upper Secondary Oc…" at bounding box center [432, 209] width 209 height 32
select select "bachelors_degree"
click at [328, 193] on select "Highest education level No schooling Primary Lower Secondary Upper Secondary Oc…" at bounding box center [432, 209] width 209 height 32
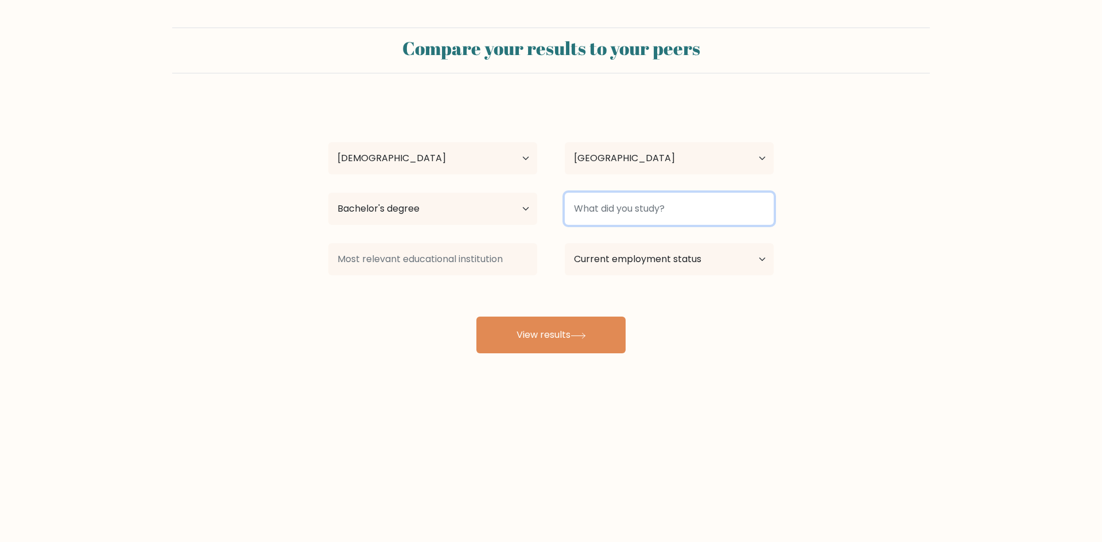
click at [514, 217] on input at bounding box center [669, 209] width 209 height 32
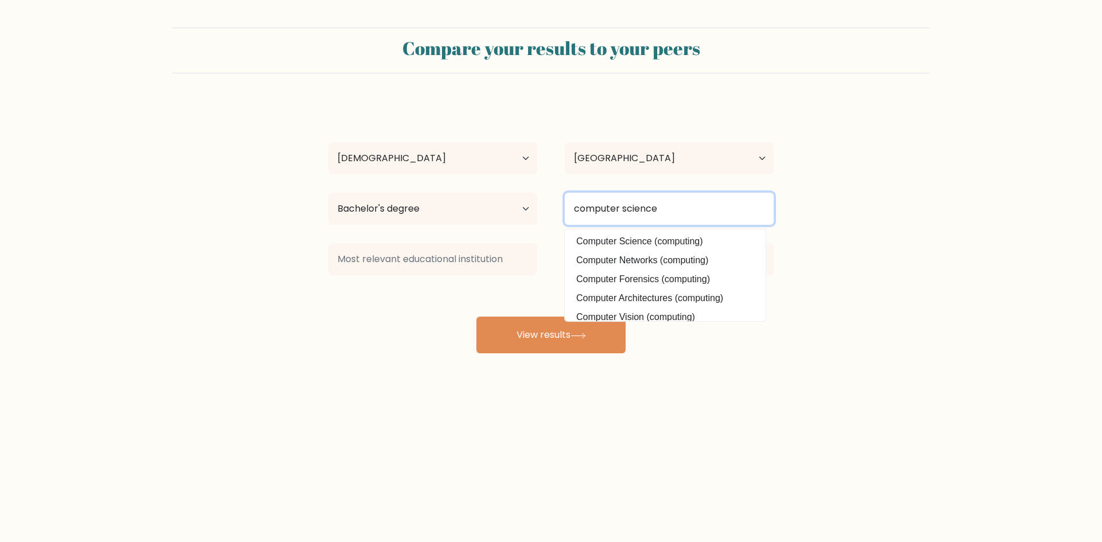
type input "computer science"
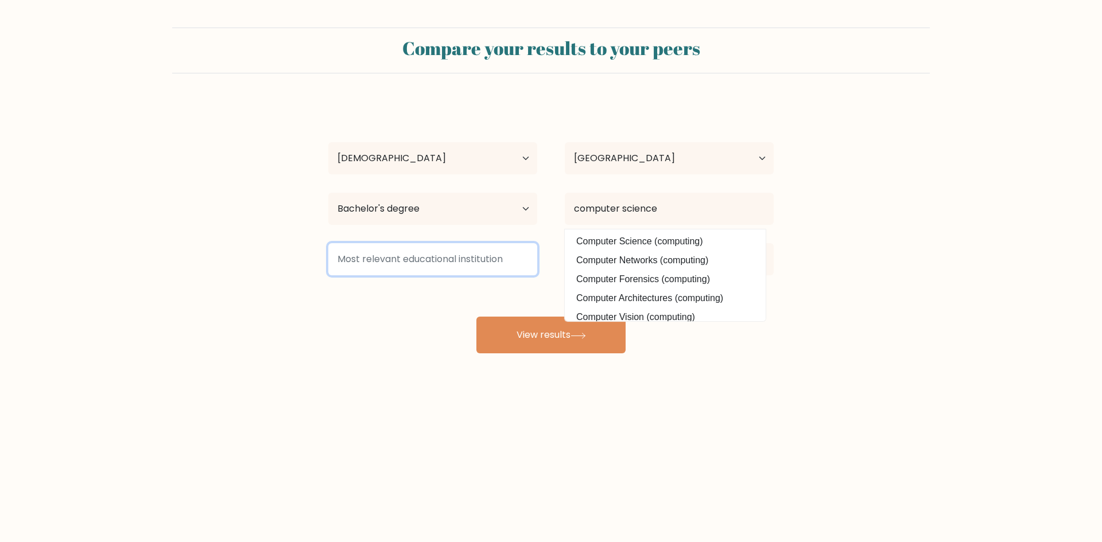
click at [459, 264] on input at bounding box center [432, 259] width 209 height 32
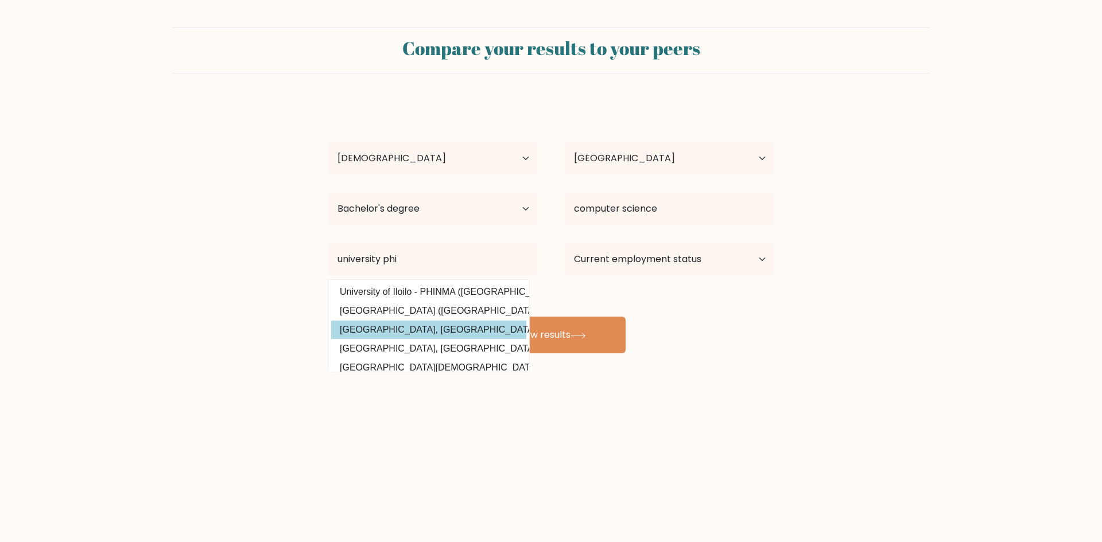
click at [423, 328] on option "National University, Philippines (Philippines)" at bounding box center [428, 330] width 195 height 18
type input "[GEOGRAPHIC_DATA], [GEOGRAPHIC_DATA]"
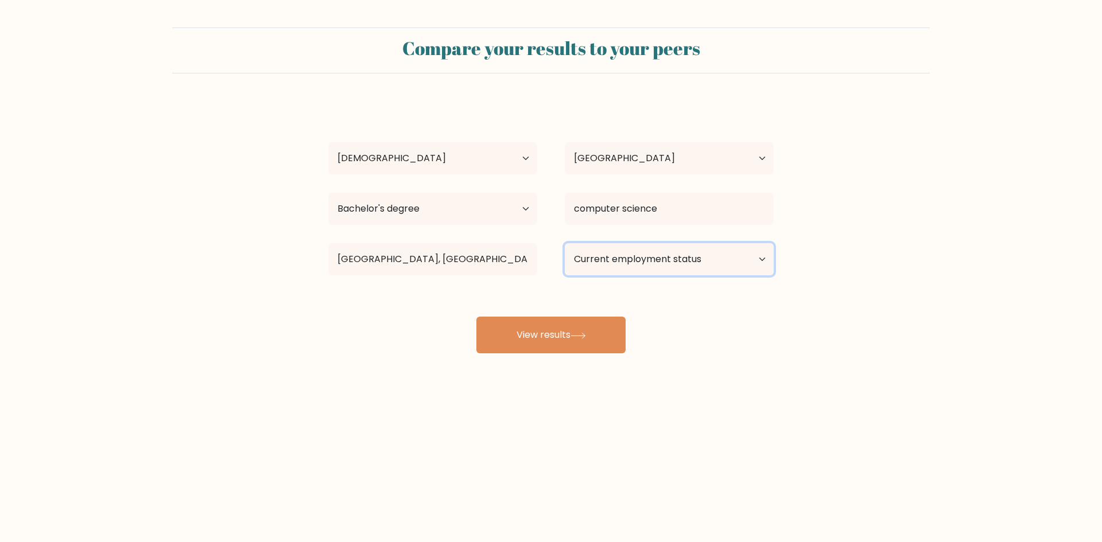
click at [514, 258] on select "Current employment status Employed Student Retired Other / prefer not to answer" at bounding box center [669, 259] width 209 height 32
select select "other"
click at [514, 243] on select "Current employment status Employed Student Retired Other / prefer not to answer" at bounding box center [669, 259] width 209 height 32
click at [514, 334] on button "View results" at bounding box center [550, 335] width 149 height 37
